Goal: Information Seeking & Learning: Find specific fact

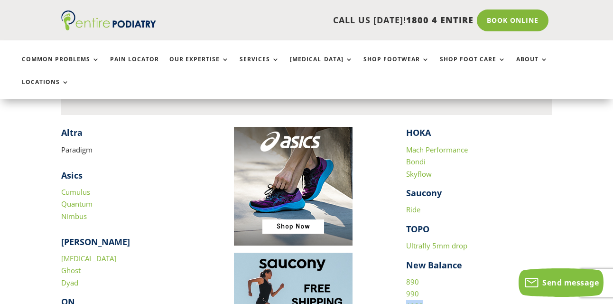
scroll to position [880, 0]
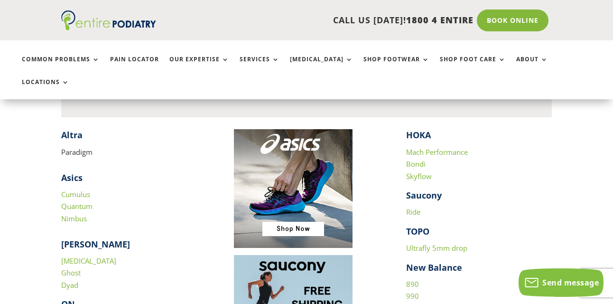
click at [113, 188] on p "Cumulus Quantum Nimbus" at bounding box center [134, 206] width 146 height 37
copy link "Quantum"
click at [110, 188] on p "Cumulus Quantum Nimbus" at bounding box center [134, 206] width 146 height 37
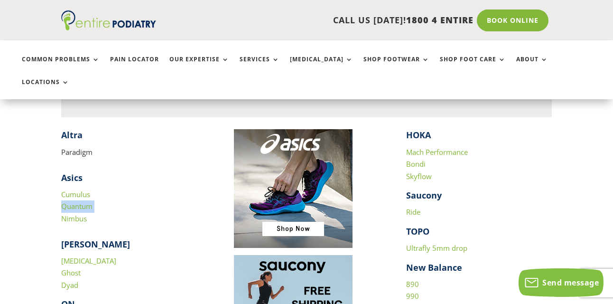
click at [110, 188] on p "Cumulus Quantum Nimbus" at bounding box center [134, 206] width 146 height 37
click at [98, 194] on p "Cumulus Quantum Nimbus" at bounding box center [134, 206] width 146 height 37
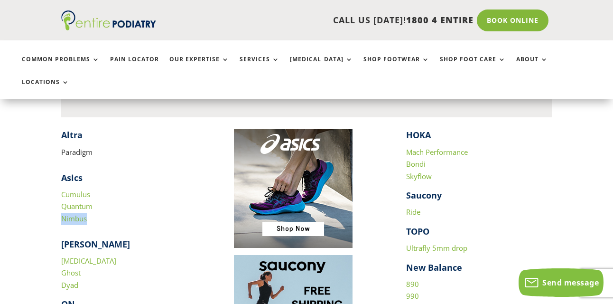
copy div "Nimbus"
click at [130, 143] on div "​ Altra Paradigm Asics Cumulus Quantum Nimbus [PERSON_NAME] [MEDICAL_DATA] Ghos…" at bounding box center [134, 246] width 146 height 234
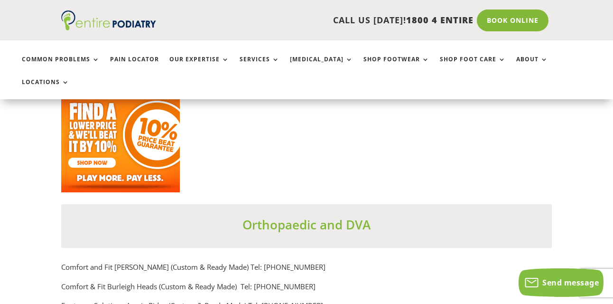
scroll to position [6498, 0]
